Goal: Task Accomplishment & Management: Complete application form

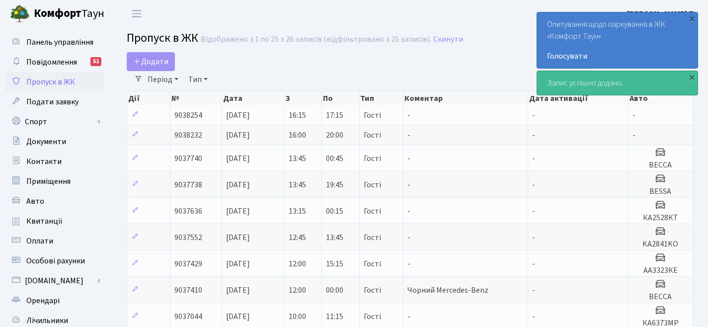
select select "25"
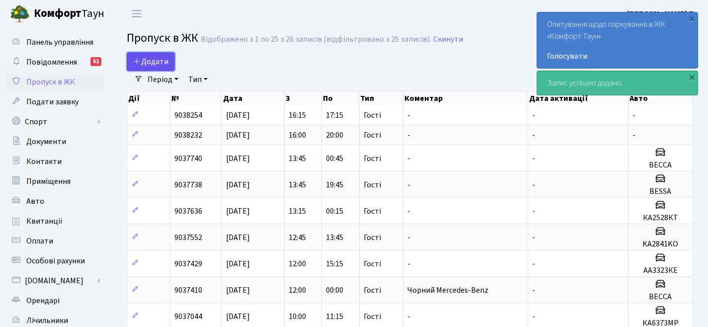
click at [158, 65] on span "Додати" at bounding box center [150, 61] width 35 height 11
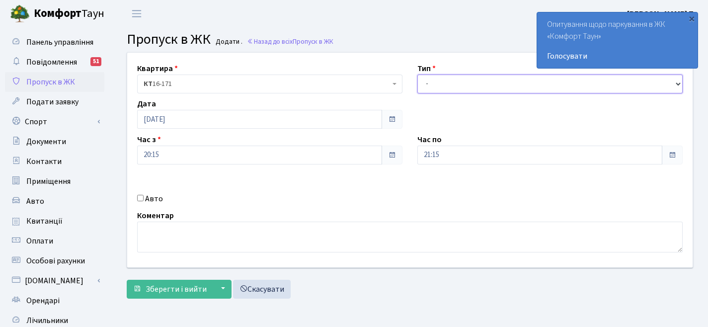
click at [476, 87] on select "- Доставка Таксі Гості Сервіс" at bounding box center [549, 83] width 265 height 19
select select "3"
click at [148, 197] on label "Авто" at bounding box center [154, 199] width 18 height 12
click at [143, 197] on input "Авто" at bounding box center [140, 198] width 6 height 6
checkbox input "true"
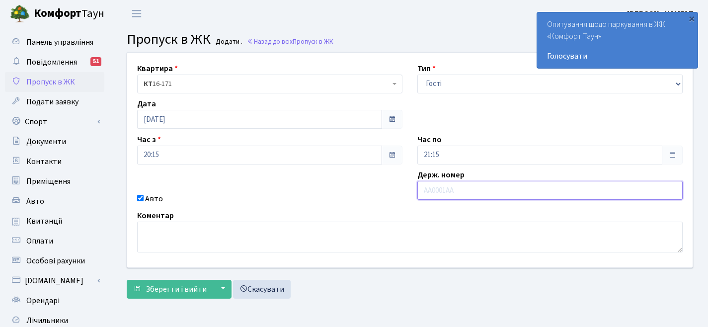
click at [430, 185] on input "text" at bounding box center [549, 190] width 265 height 19
type input "КА9408КТ"
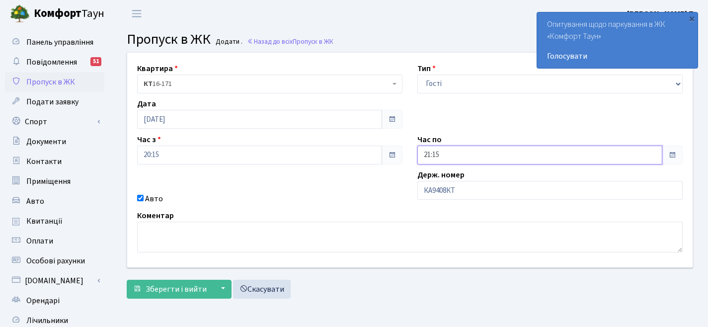
click at [536, 157] on input "21:15" at bounding box center [539, 154] width 245 height 19
click at [442, 33] on icon at bounding box center [444, 42] width 27 height 27
type input "00:15"
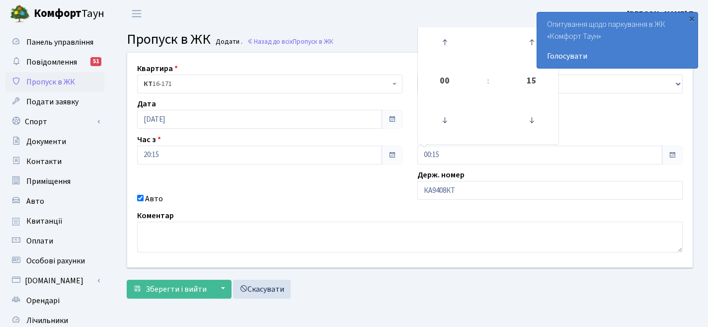
click at [401, 183] on div "Квартира <b>КТ</b>&nbsp;&nbsp;&nbsp;&nbsp;16-171 КТ 16-171 Тип - Доставка Таксі…" at bounding box center [410, 160] width 580 height 214
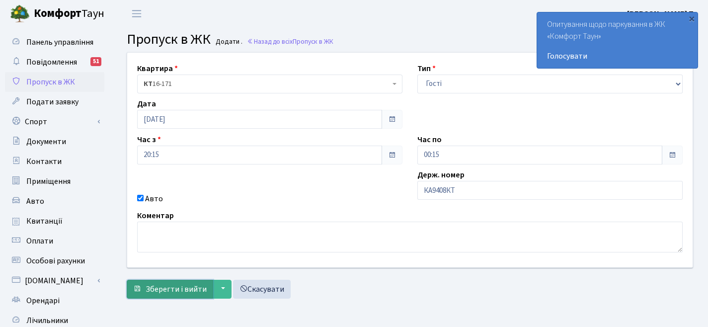
click at [165, 284] on span "Зберегти і вийти" at bounding box center [175, 289] width 61 height 11
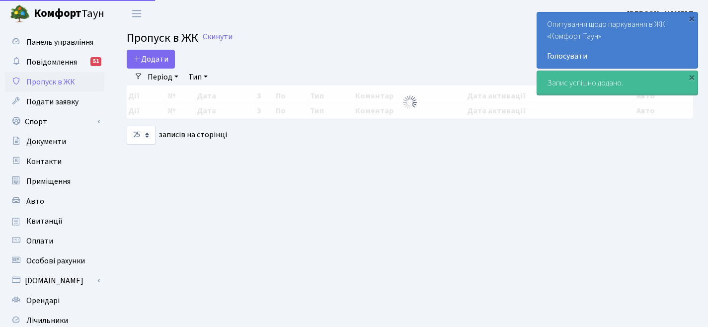
select select "25"
